Goal: Information Seeking & Learning: Check status

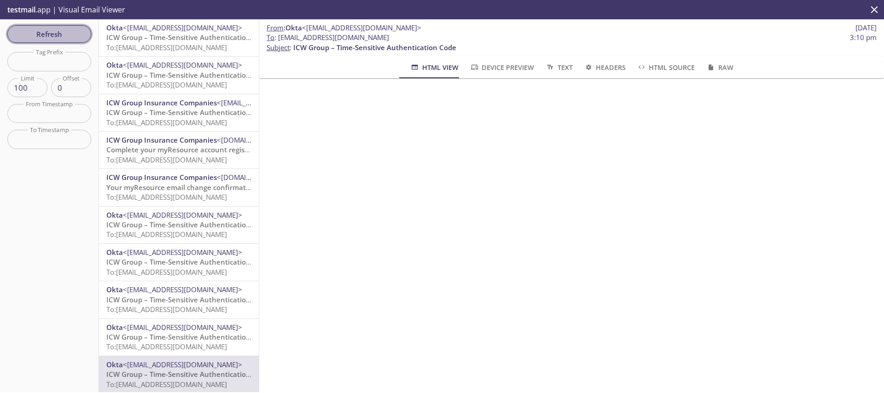
click at [64, 37] on span "Refresh" at bounding box center [49, 34] width 69 height 12
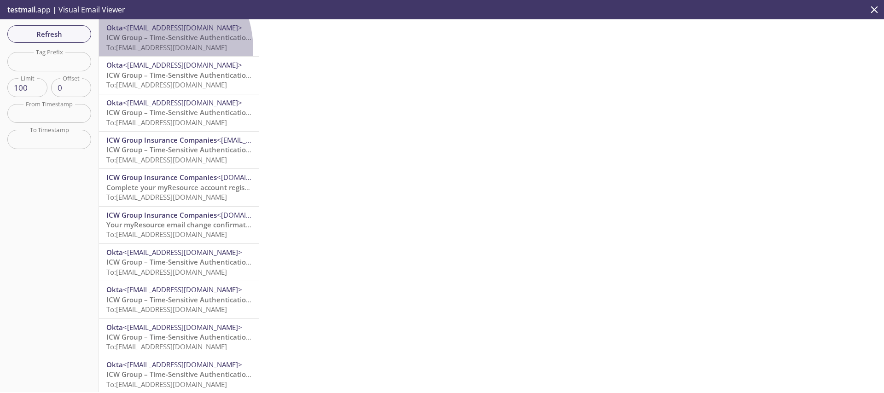
click at [145, 50] on span "To: [EMAIL_ADDRESS][DOMAIN_NAME]" at bounding box center [166, 47] width 121 height 9
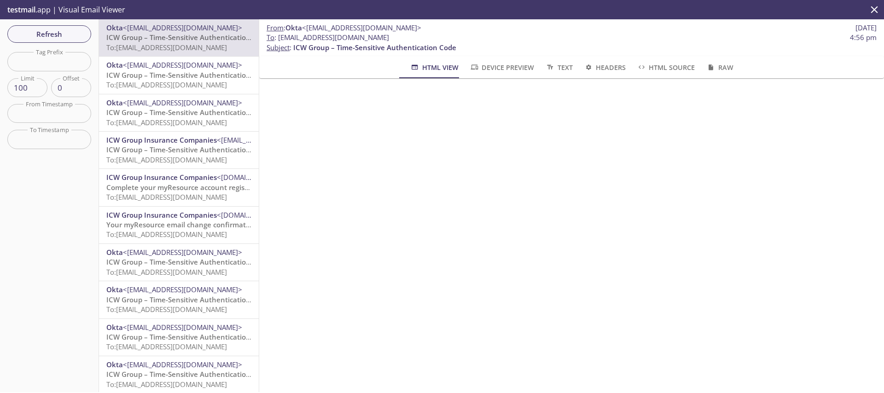
click at [45, 43] on div "Refresh Filters Tag Prefix Tag Prefix Limit 100 Limit Offset 0 Offset From Time…" at bounding box center [49, 205] width 99 height 373
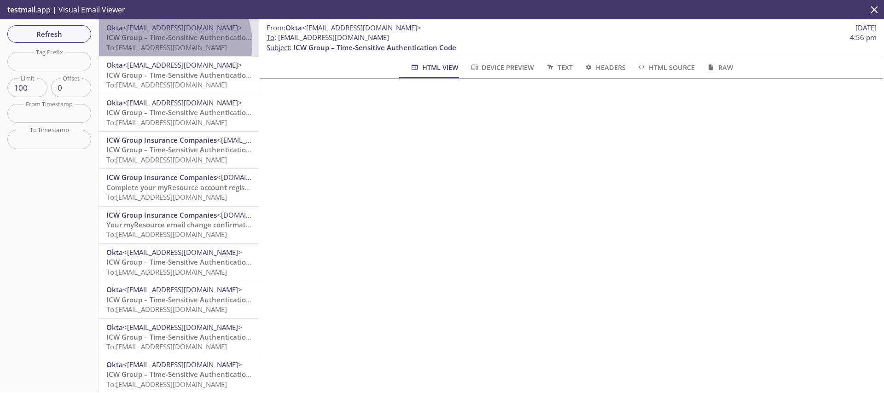
click at [166, 44] on span "To: [EMAIL_ADDRESS][DOMAIN_NAME]" at bounding box center [166, 47] width 121 height 9
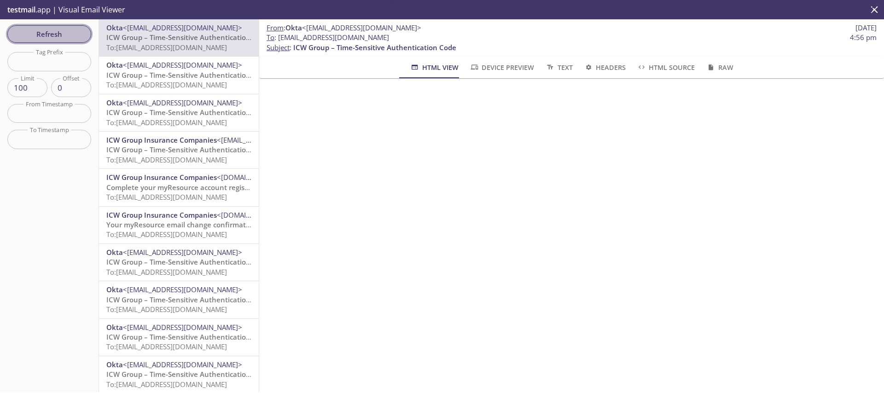
click at [74, 37] on span "Refresh" at bounding box center [49, 34] width 69 height 12
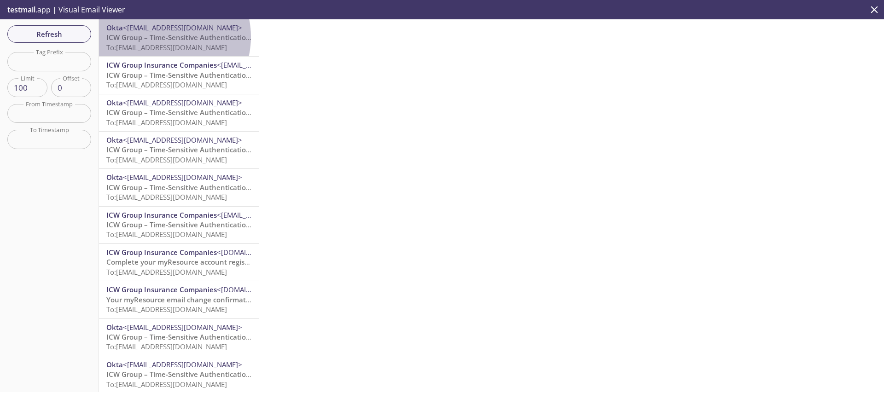
click at [161, 37] on span "ICW Group – Time-Sensitive Authentication Code" at bounding box center [187, 37] width 163 height 9
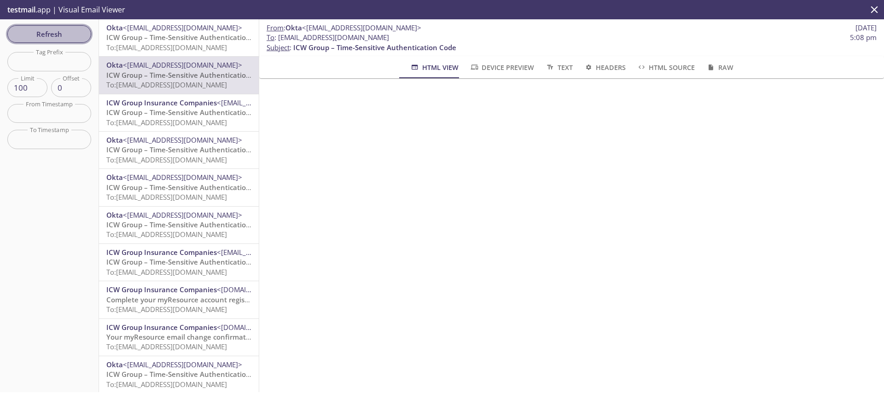
click at [58, 37] on span "Refresh" at bounding box center [49, 34] width 69 height 12
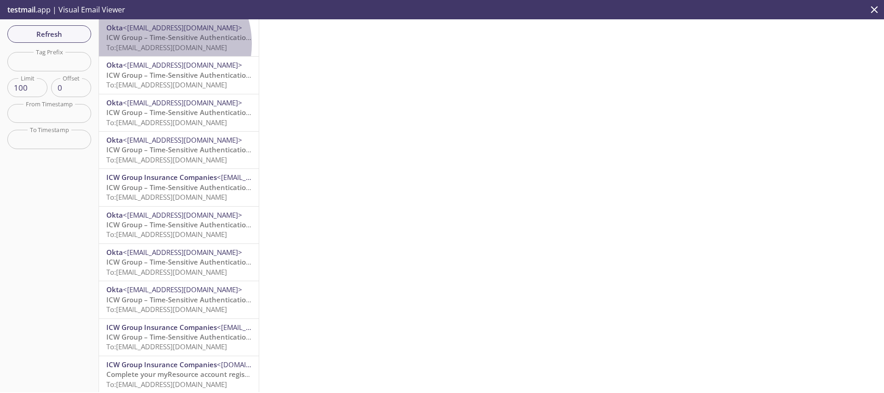
click at [161, 44] on span "To: [EMAIL_ADDRESS][DOMAIN_NAME]" at bounding box center [166, 47] width 121 height 9
